Goal: Find specific page/section: Find specific page/section

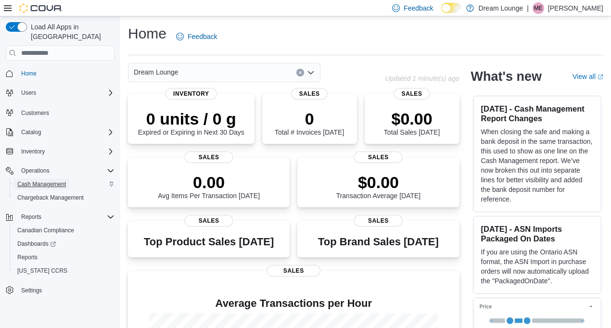
click at [64, 180] on span "Cash Management" at bounding box center [41, 184] width 49 height 8
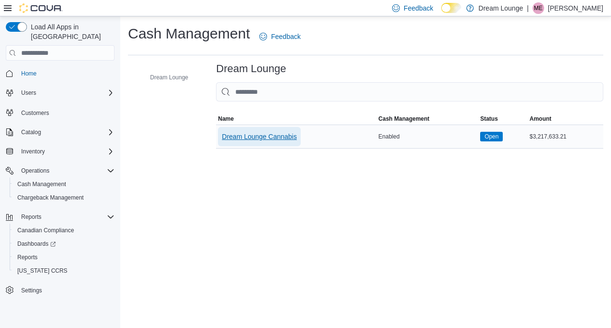
click at [261, 135] on span "Dream Lounge Cannabis" at bounding box center [259, 137] width 75 height 10
